Goal: Communication & Community: Participate in discussion

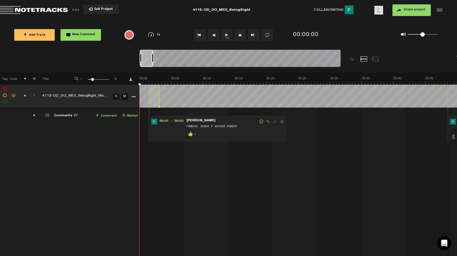
click at [22, 95] on div "comments, stamps & drawings" at bounding box center [22, 96] width 9 height 6
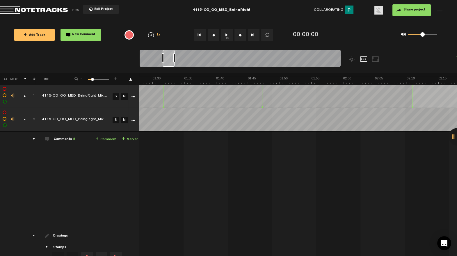
scroll to position [0, 698]
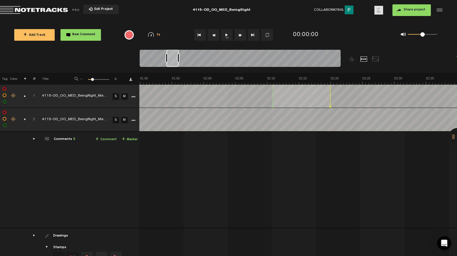
click at [179, 59] on div at bounding box center [178, 57] width 2 height 9
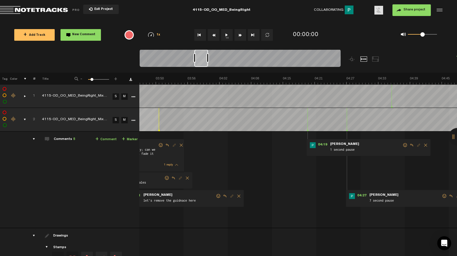
scroll to position [0, 1113]
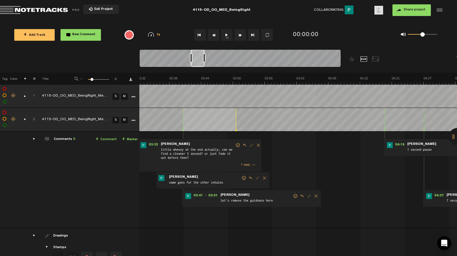
drag, startPoint x: 174, startPoint y: 62, endPoint x: 199, endPoint y: 63, distance: 24.4
click at [199, 63] on div at bounding box center [198, 57] width 14 height 17
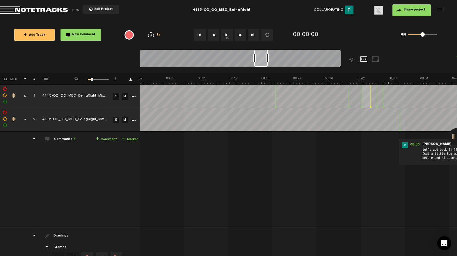
scroll to position [0, 4]
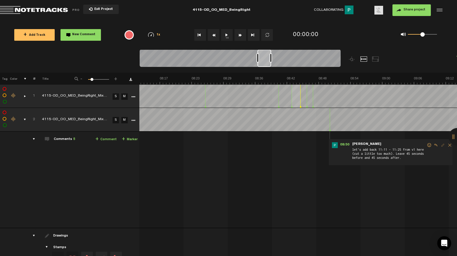
click at [20, 96] on div "comments, stamps & drawings" at bounding box center [22, 96] width 9 height 6
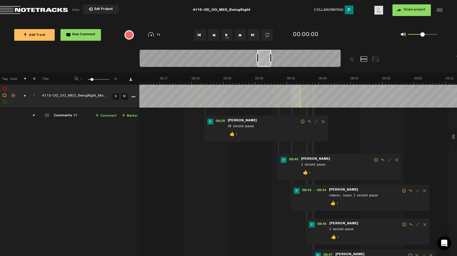
click at [113, 95] on link "S" at bounding box center [116, 96] width 6 height 6
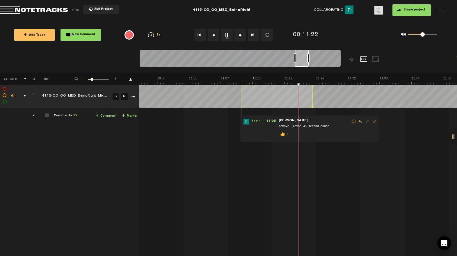
scroll to position [0, 3411]
click at [115, 99] on link "S" at bounding box center [116, 96] width 6 height 6
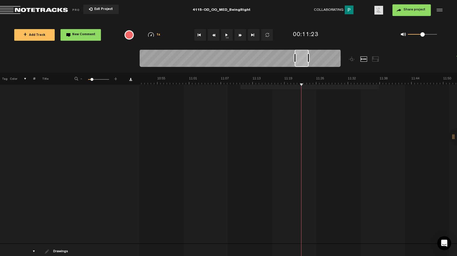
scroll to position [0, 1]
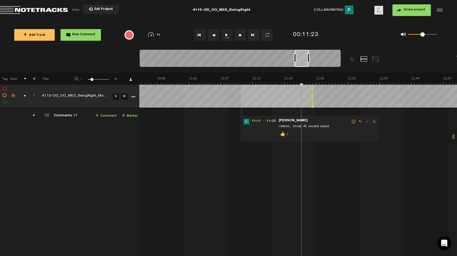
click at [24, 95] on div "comments, stamps & drawings" at bounding box center [22, 96] width 9 height 6
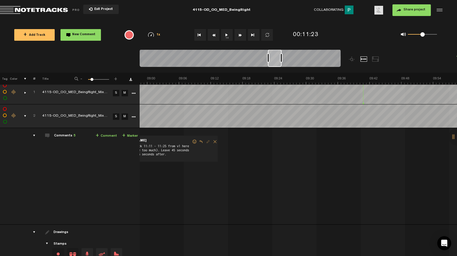
scroll to position [0, 2714]
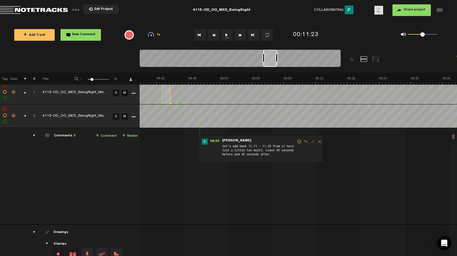
click at [298, 140] on span at bounding box center [299, 142] width 6 height 4
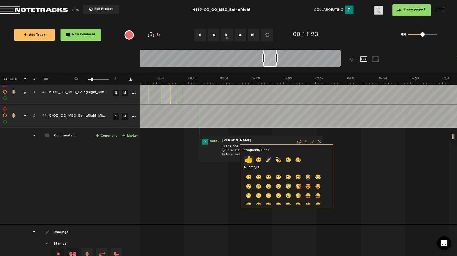
click at [250, 162] on p "👍" at bounding box center [249, 160] width 10 height 9
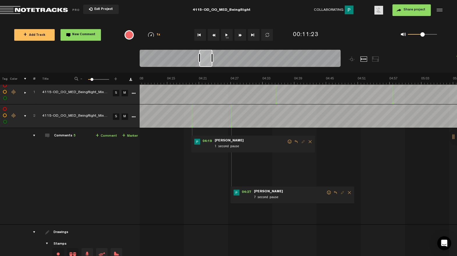
scroll to position [0, 1287]
drag, startPoint x: 265, startPoint y: 63, endPoint x: 207, endPoint y: 77, distance: 59.7
click at [207, 20] on div "Loading... 100% + Add Track New Comment 1x 0.25x 0.5x 0.75x 1x 1.25x 1.5x 1.75x…" at bounding box center [228, 20] width 457 height 0
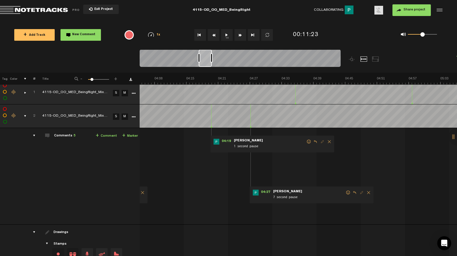
click at [347, 191] on span at bounding box center [348, 192] width 6 height 4
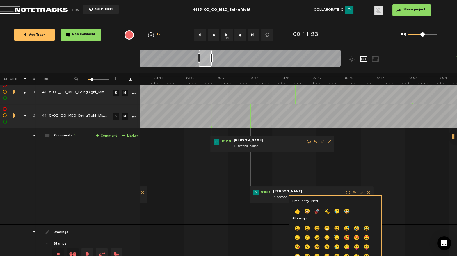
click at [297, 212] on p "👍" at bounding box center [297, 211] width 10 height 9
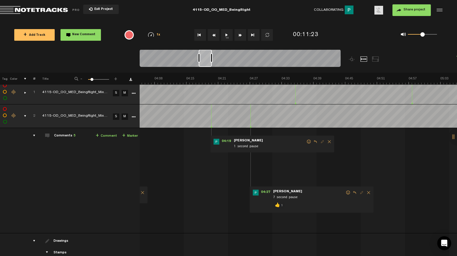
click at [307, 140] on span at bounding box center [309, 142] width 6 height 4
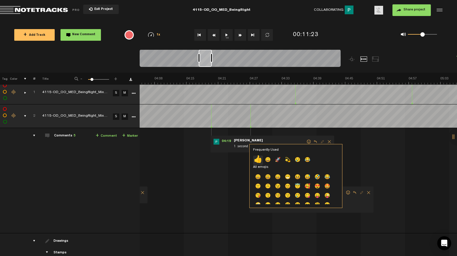
click at [259, 162] on p "👍" at bounding box center [258, 160] width 10 height 9
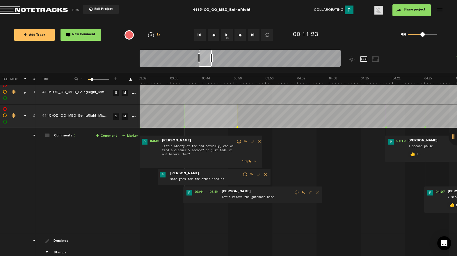
scroll to position [0, 1077]
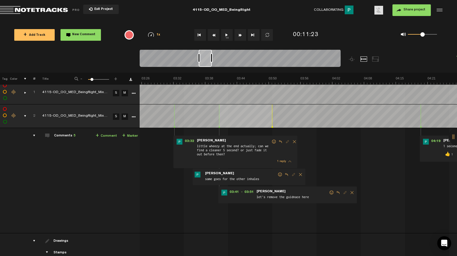
click at [330, 192] on span at bounding box center [332, 192] width 6 height 4
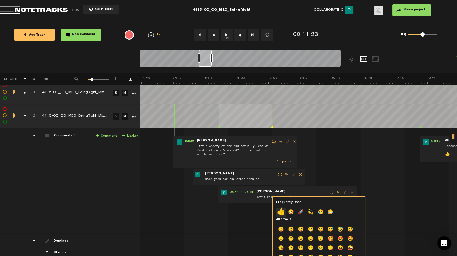
click at [283, 213] on p "👍" at bounding box center [281, 212] width 10 height 9
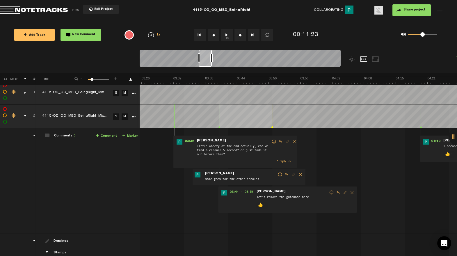
click at [273, 140] on span at bounding box center [274, 142] width 6 height 4
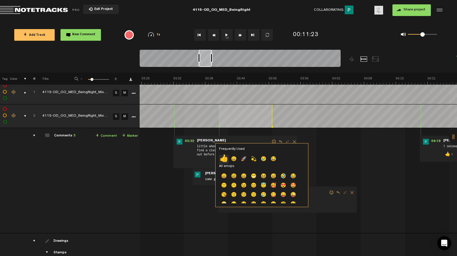
click at [226, 157] on p "👍" at bounding box center [224, 159] width 10 height 9
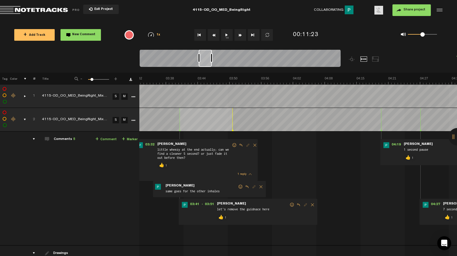
scroll to position [0, 1047]
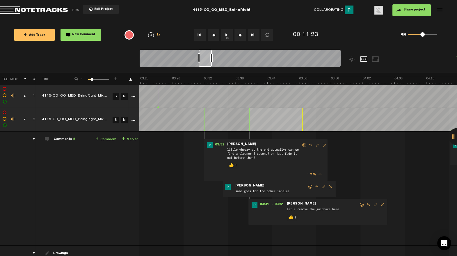
click at [24, 119] on div "comments, stamps & drawings" at bounding box center [22, 120] width 9 height 6
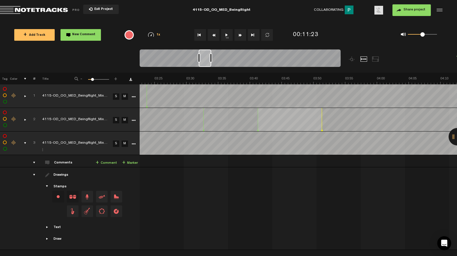
scroll to position [0, 1562]
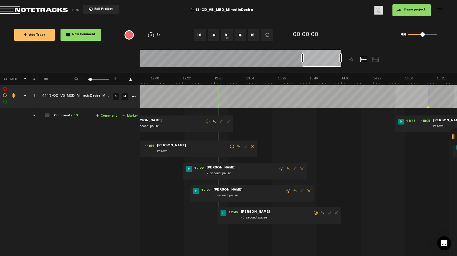
scroll to position [0, 1068]
